Goal: Information Seeking & Learning: Learn about a topic

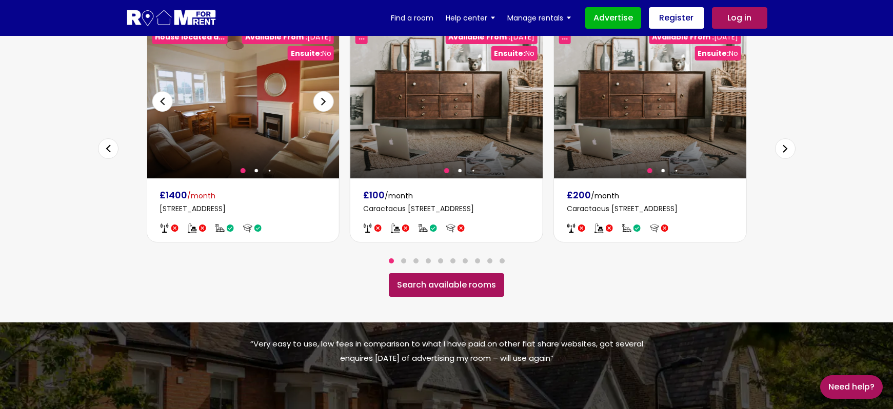
click at [251, 121] on div at bounding box center [243, 102] width 192 height 154
